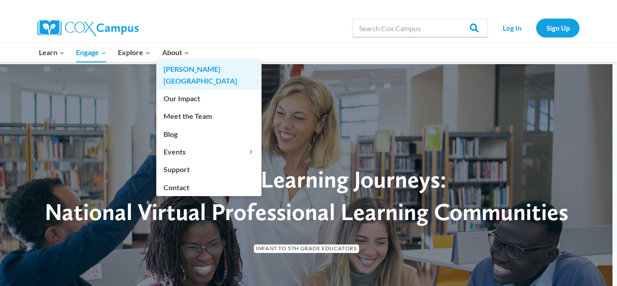
click at [182, 61] on link "[PERSON_NAME][GEOGRAPHIC_DATA]" at bounding box center [208, 75] width 105 height 29
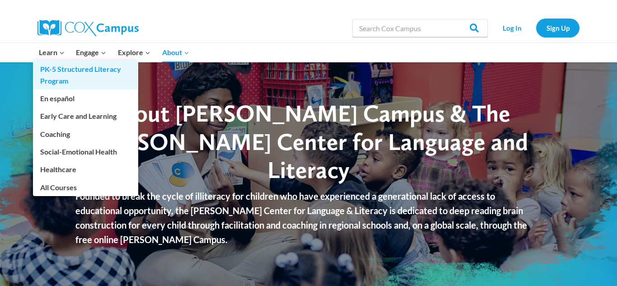
click at [49, 61] on link "PK-5 Structured Literacy Program" at bounding box center [85, 75] width 105 height 29
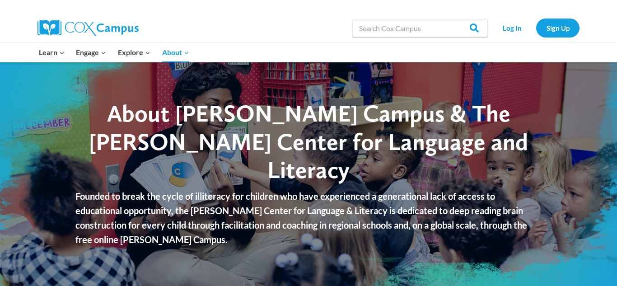
click at [210, 37] on div at bounding box center [141, 28] width 208 height 29
